Goal: Task Accomplishment & Management: Use online tool/utility

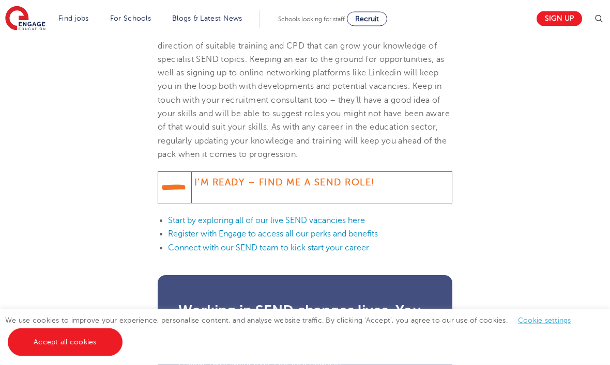
scroll to position [1265, 0]
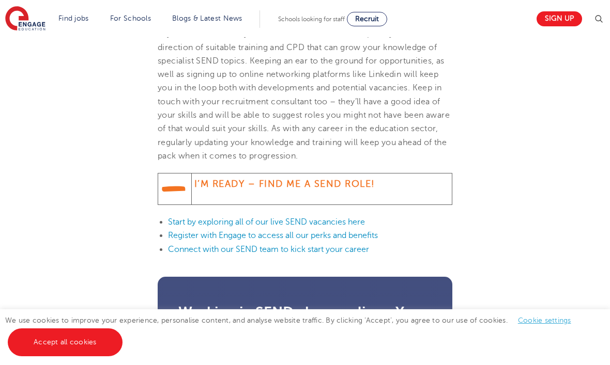
click at [307, 227] on link "Start by exploring all of our live SEND vacancies here" at bounding box center [266, 221] width 197 height 9
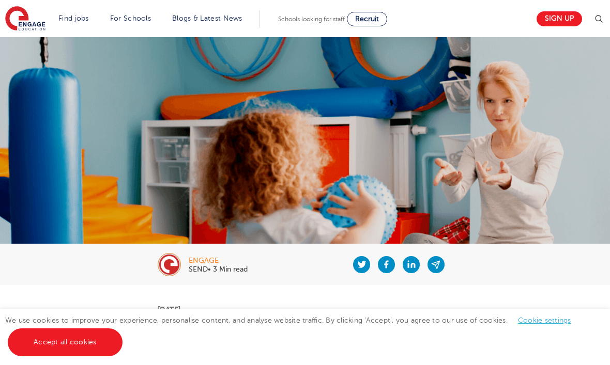
scroll to position [1299, 0]
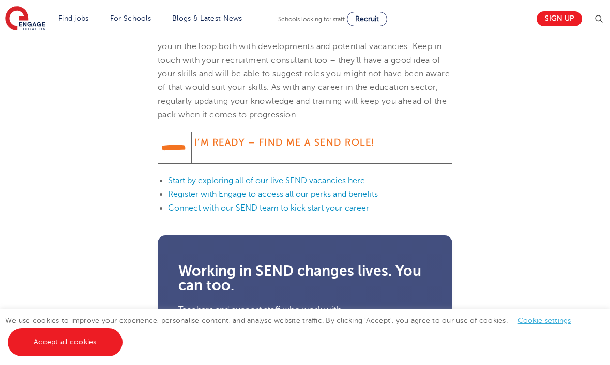
scroll to position [1305, 0]
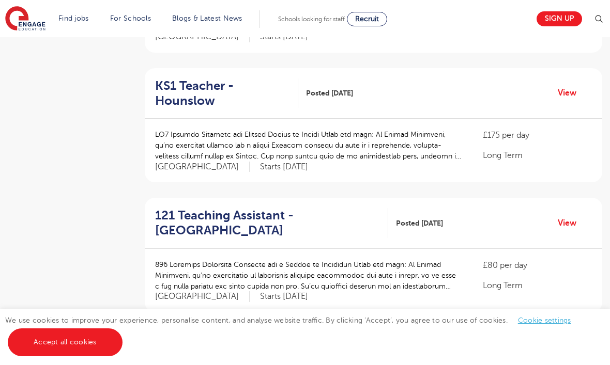
scroll to position [1114, 0]
